Goal: Information Seeking & Learning: Learn about a topic

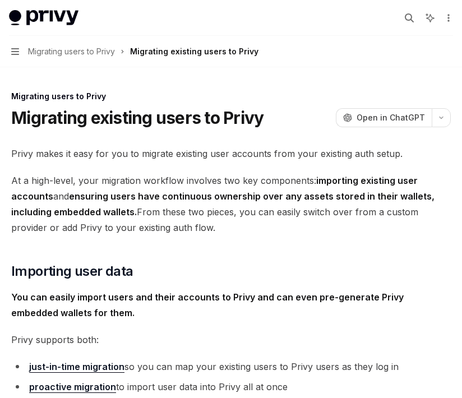
click at [50, 233] on span "At a high-level, your migration workflow involves two key components: importing…" at bounding box center [230, 204] width 439 height 63
click at [429, 233] on span "At a high-level, your migration workflow involves two key components: importing…" at bounding box center [230, 204] width 439 height 63
click at [291, 44] on button "Navigation Migrating users to Privy Migrating existing users to Privy" at bounding box center [231, 51] width 462 height 31
type textarea "*"
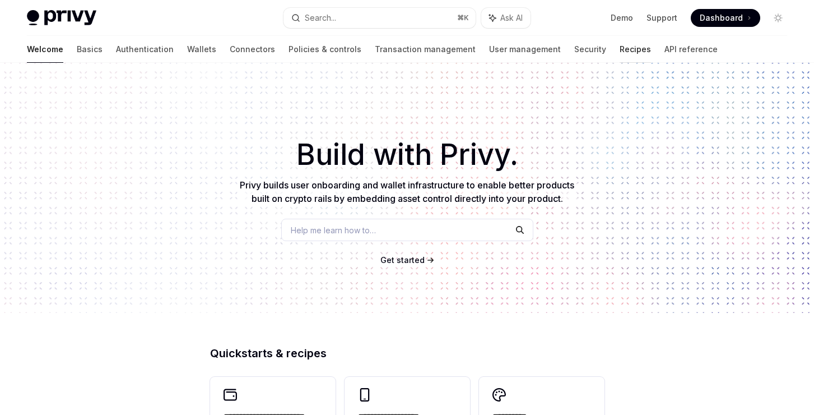
click at [467, 51] on link "Recipes" at bounding box center [635, 49] width 31 height 27
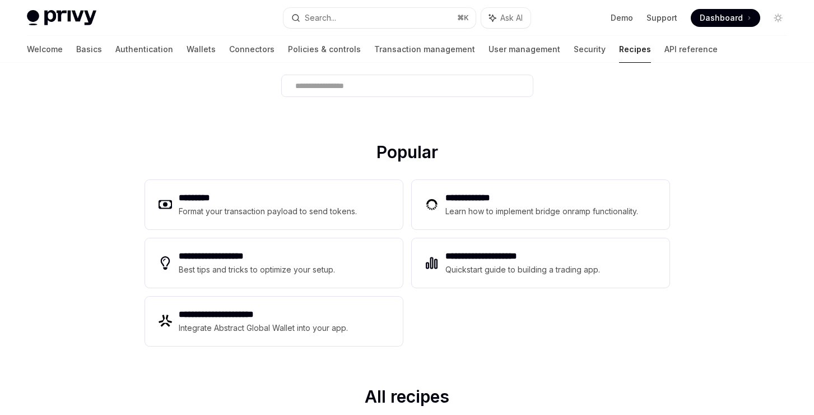
scroll to position [156, 0]
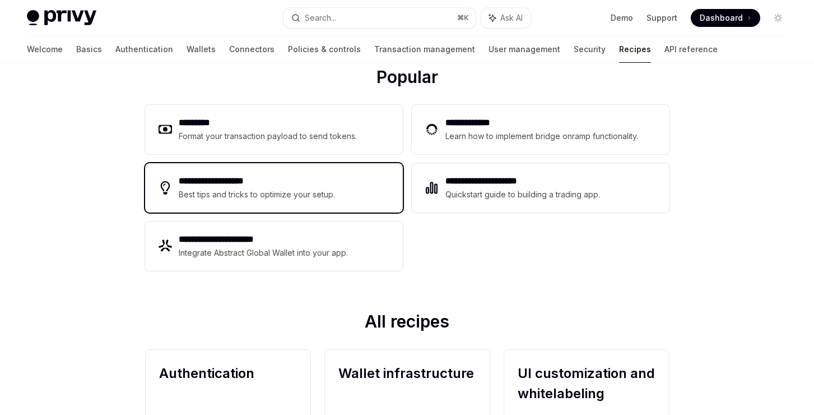
click at [318, 190] on div "Best tips and tricks to optimize your setup." at bounding box center [258, 194] width 158 height 13
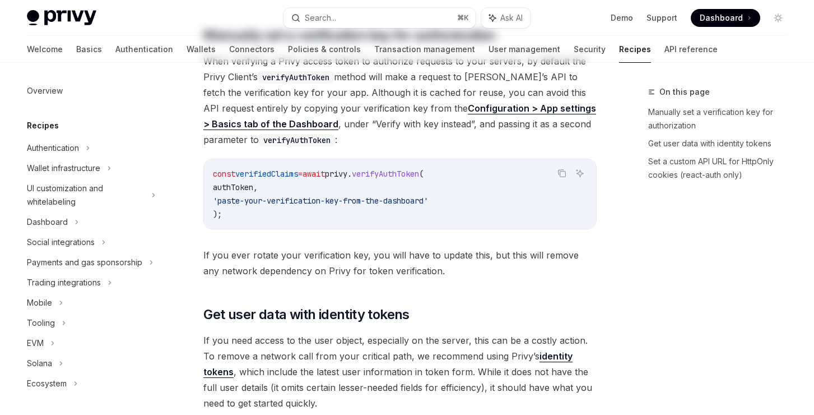
type textarea "*"
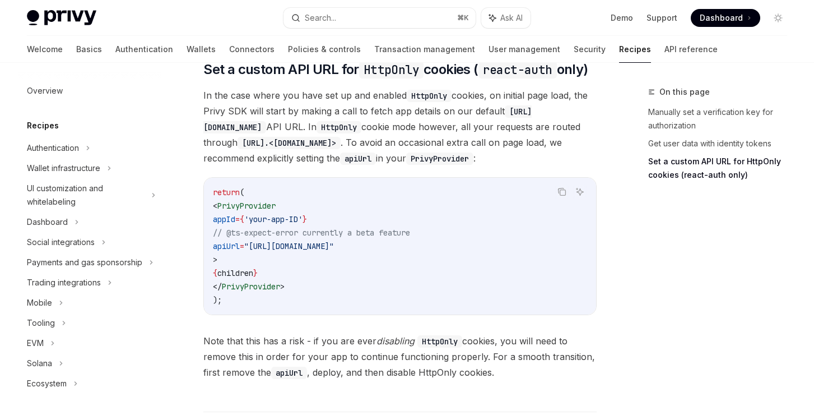
scroll to position [627, 0]
